Goal: Transaction & Acquisition: Purchase product/service

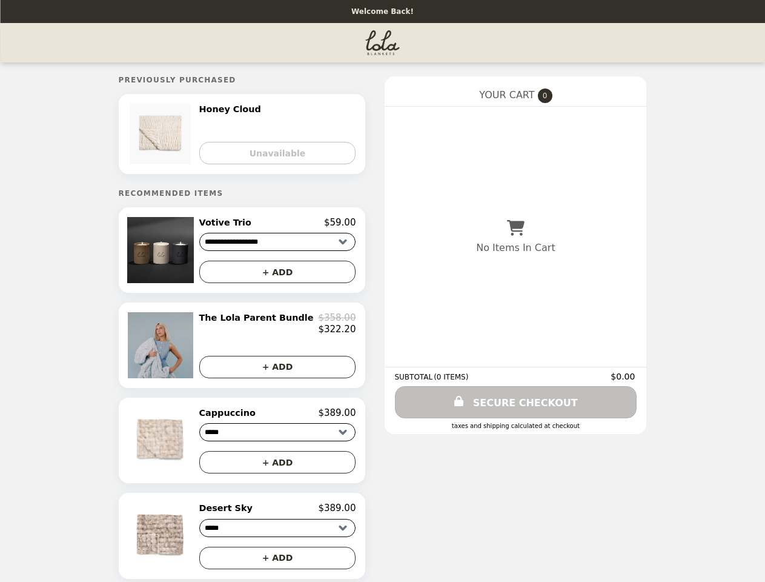
click at [178, 253] on img at bounding box center [161, 250] width 69 height 66
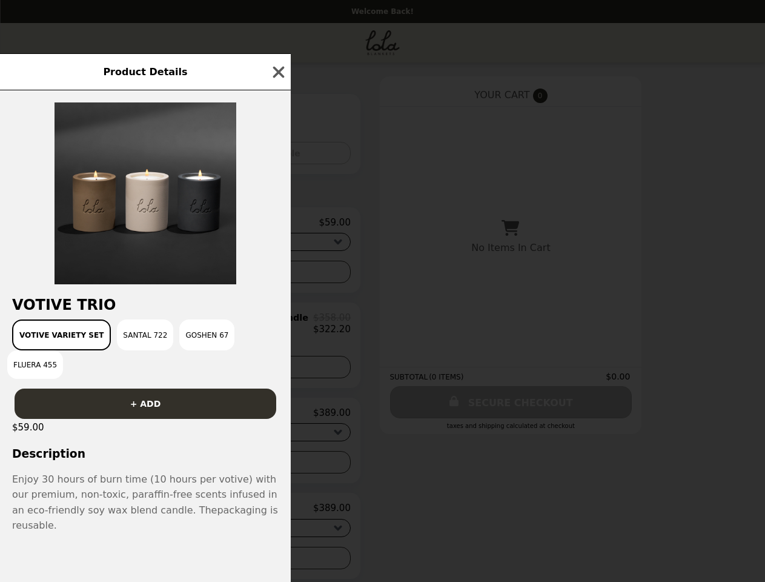
click at [278, 225] on div "Product Details Votive Trio Votive Variety Set Santal 722 Goshen 67 Fluera 455 …" at bounding box center [382, 291] width 765 height 582
click at [278, 275] on div at bounding box center [145, 187] width 291 height 194
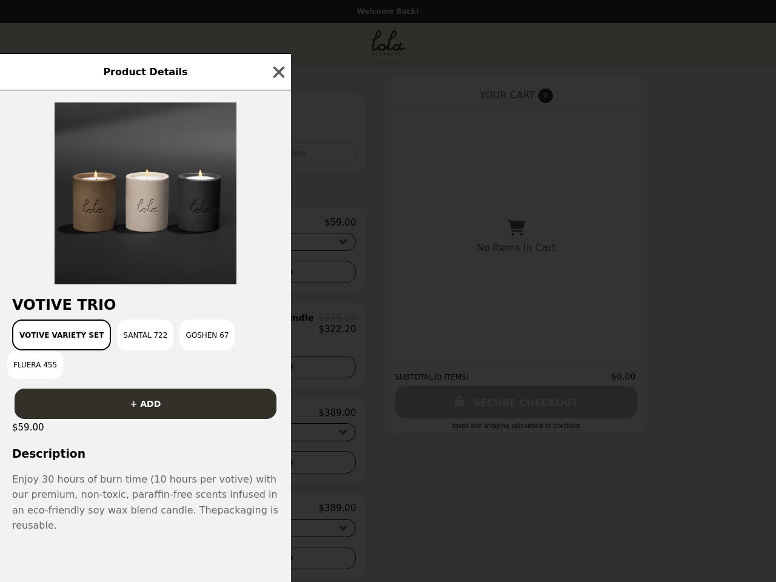
click at [178, 313] on h2 "Votive Trio" at bounding box center [145, 304] width 291 height 17
click at [278, 328] on div "Product Details Votive Trio Votive Variety Set Santal 722 Goshen 67 Fluera 455 …" at bounding box center [388, 291] width 776 height 582
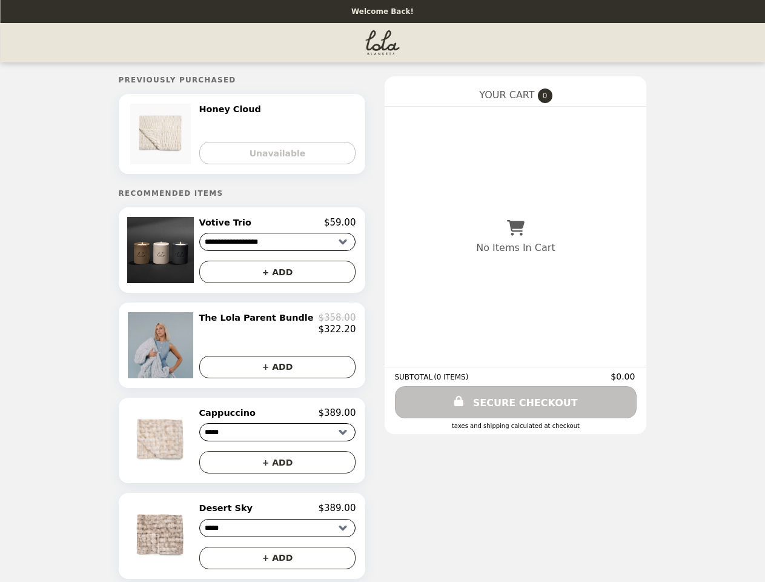
click at [178, 447] on img at bounding box center [161, 440] width 69 height 66
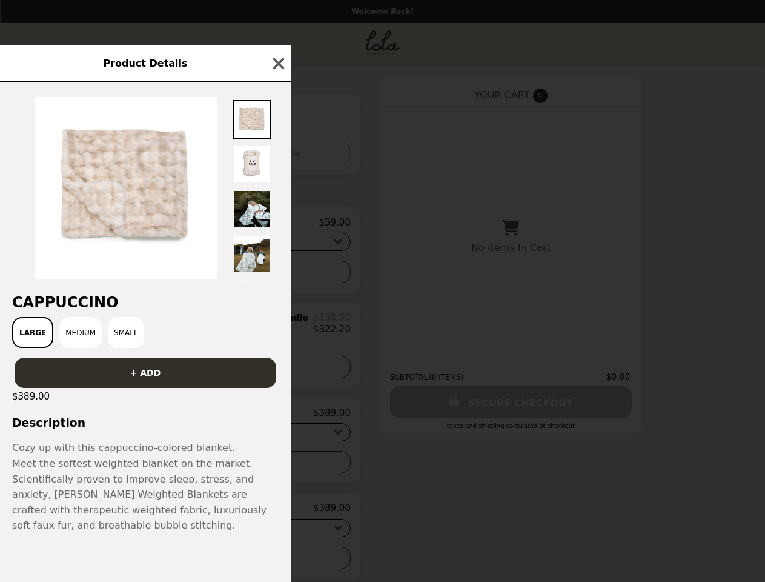
click at [278, 420] on div "Product Details Cappuccino Large Medium Small + ADD $389.00 Description Cozy up…" at bounding box center [382, 291] width 765 height 582
click at [278, 456] on p "Cozy up with this cappuccino-colored blanket." at bounding box center [145, 448] width 267 height 16
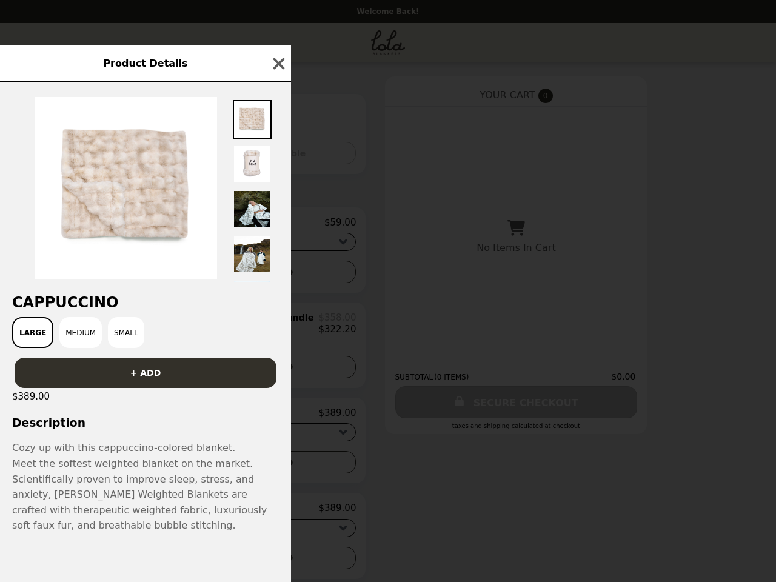
click at [178, 544] on div "Product Details Cappuccino Large Medium Small + ADD $389.00 Description Cozy up…" at bounding box center [388, 291] width 776 height 582
